Goal: Task Accomplishment & Management: Use online tool/utility

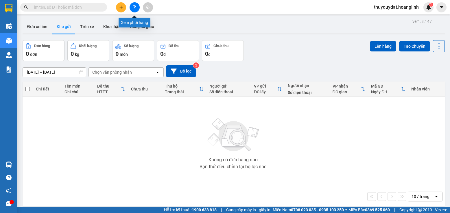
click at [135, 6] on icon "file-add" at bounding box center [134, 7] width 3 height 4
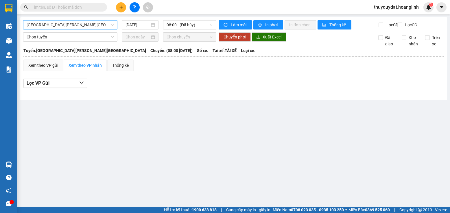
click at [92, 26] on span "[GEOGRAPHIC_DATA][PERSON_NAME][GEOGRAPHIC_DATA]" at bounding box center [70, 25] width 87 height 9
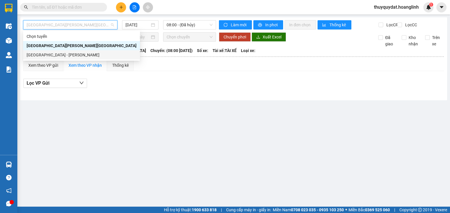
click at [80, 56] on div "[GEOGRAPHIC_DATA] - [PERSON_NAME]" at bounding box center [82, 55] width 110 height 6
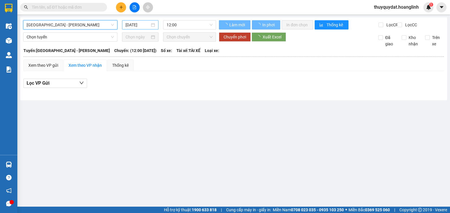
click at [141, 23] on input "[DATE]" at bounding box center [137, 25] width 24 height 6
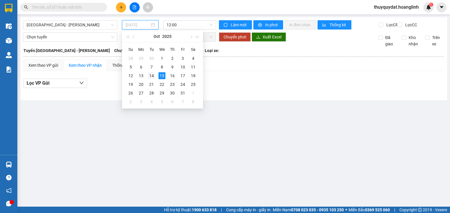
click at [150, 75] on div "14" at bounding box center [151, 75] width 7 height 7
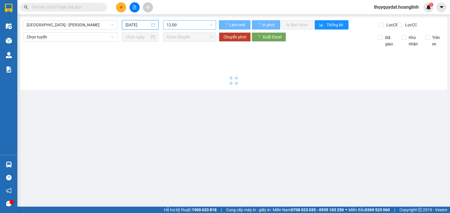
type input "[DATE]"
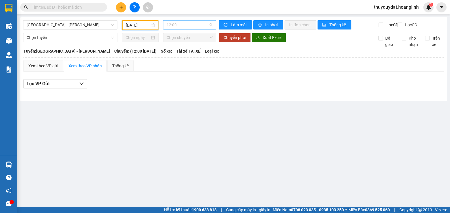
click at [194, 24] on span "12:00" at bounding box center [190, 25] width 46 height 9
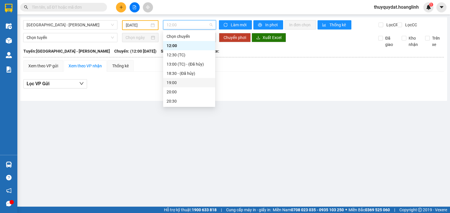
click at [179, 80] on div "19:00" at bounding box center [189, 82] width 45 height 6
